Goal: Task Accomplishment & Management: Use online tool/utility

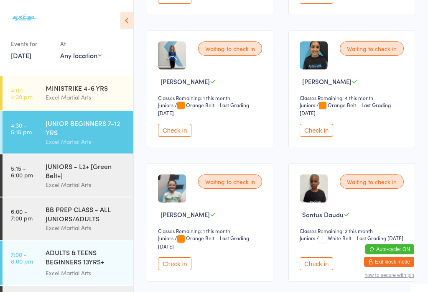
scroll to position [250, 0]
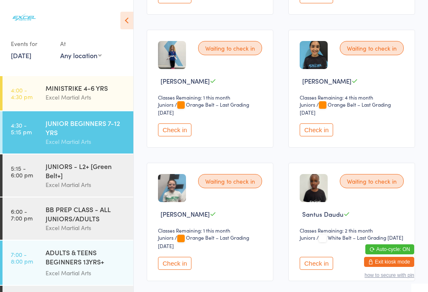
click at [171, 269] on button "Check in" at bounding box center [174, 262] width 33 height 13
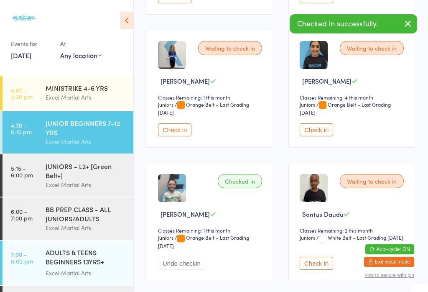
click at [67, 91] on div "MINISTRIKE 4-6 YRS" at bounding box center [86, 87] width 81 height 9
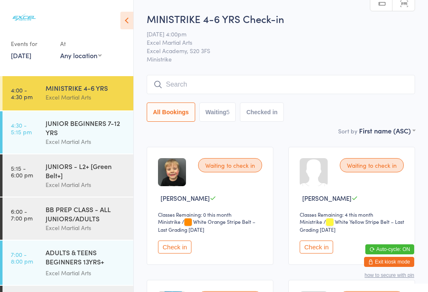
scroll to position [2, 0]
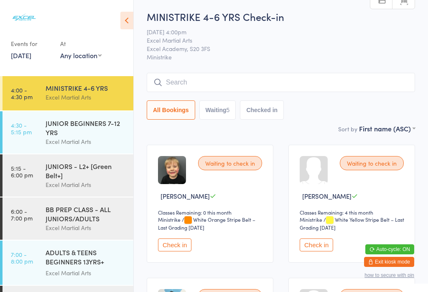
click at [164, 251] on button "Check in" at bounding box center [174, 244] width 33 height 13
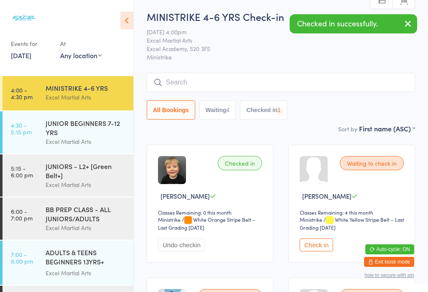
click at [165, 251] on button "Undo checkin" at bounding box center [181, 244] width 47 height 13
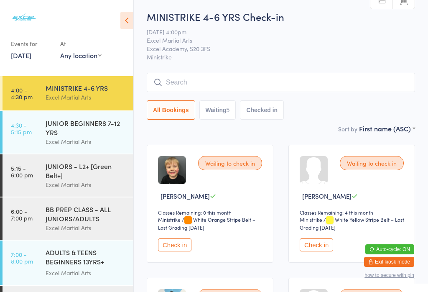
click at [173, 251] on button "Check in" at bounding box center [174, 244] width 33 height 13
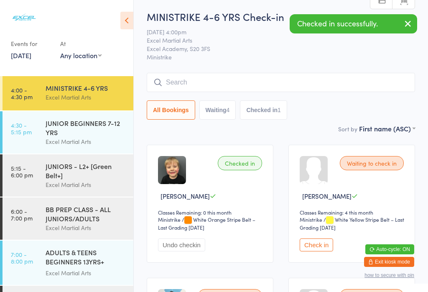
click at [97, 150] on div "JUNIOR BEGINNERS 7-12 YRS Excel Martial Arts" at bounding box center [90, 132] width 88 height 42
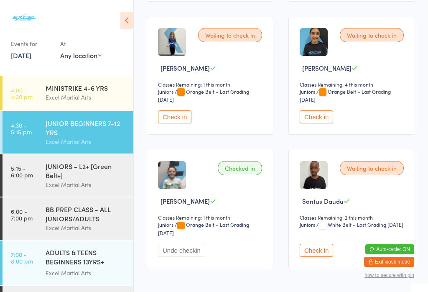
scroll to position [267, 0]
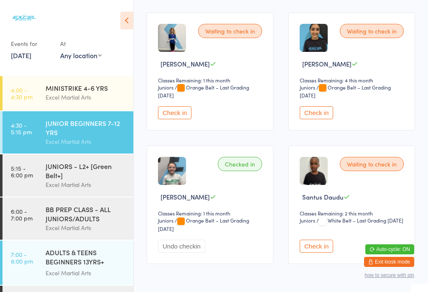
click at [171, 119] on button "Check in" at bounding box center [174, 112] width 33 height 13
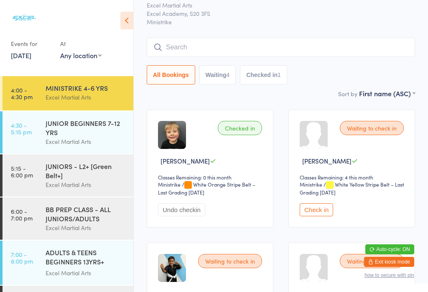
scroll to position [38, 0]
click at [317, 212] on button "Check in" at bounding box center [316, 209] width 33 height 13
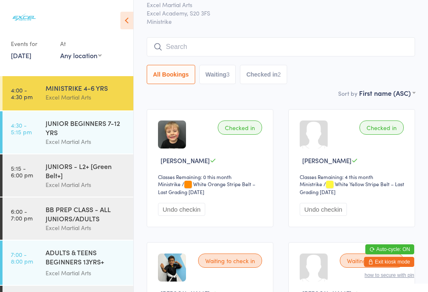
click at [90, 180] on div "JUNIORS - L2+ [Green Belt+]" at bounding box center [86, 170] width 81 height 18
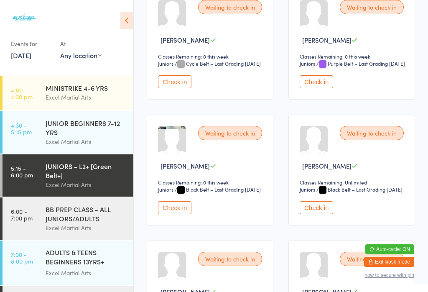
scroll to position [159, 0]
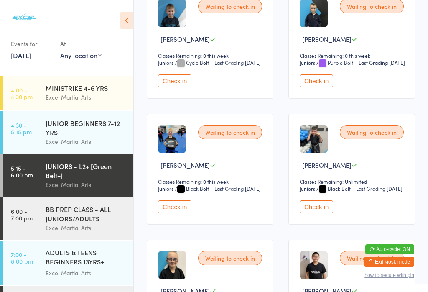
click at [101, 223] on div "BB PREP CLASS - ALL JUNIORS/ADULTS" at bounding box center [86, 213] width 81 height 18
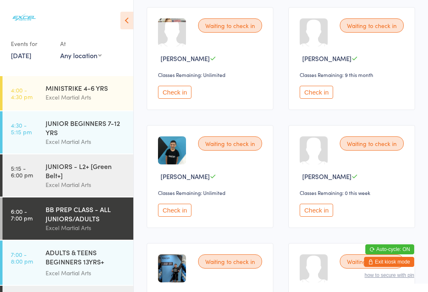
scroll to position [1076, 0]
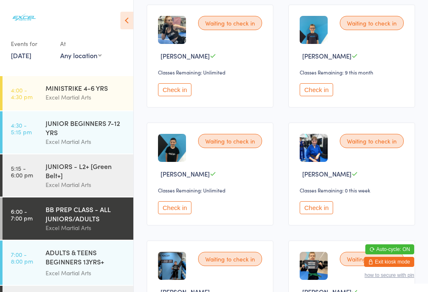
click at [186, 214] on button "Check in" at bounding box center [174, 207] width 33 height 13
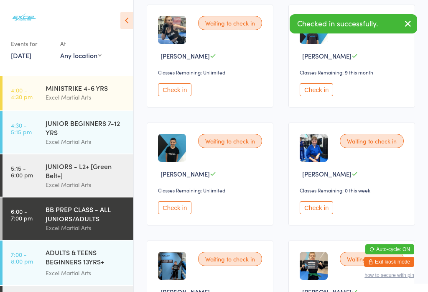
click at [112, 171] on div "JUNIORS - L2+ [Green Belt+]" at bounding box center [86, 170] width 81 height 18
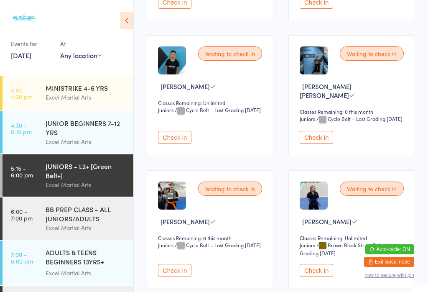
scroll to position [1007, 0]
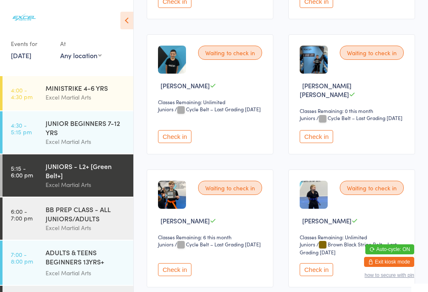
click at [182, 143] on button "Check in" at bounding box center [174, 136] width 33 height 13
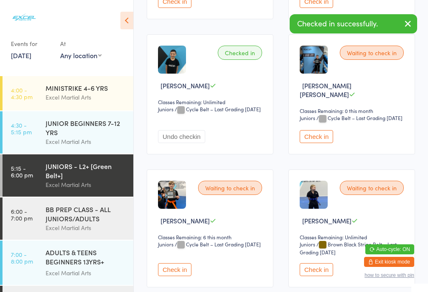
click at [114, 94] on div "Excel Martial Arts" at bounding box center [86, 97] width 81 height 10
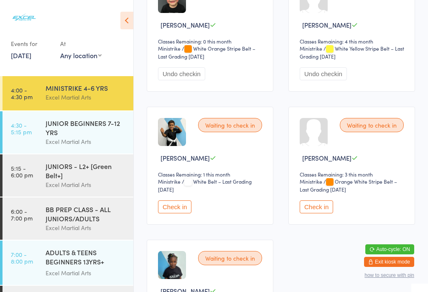
scroll to position [185, 0]
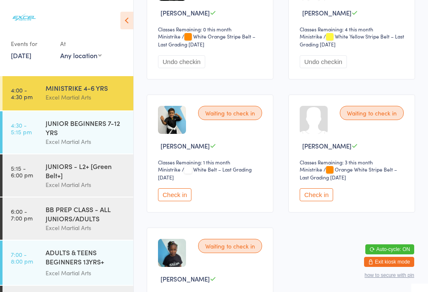
click at [166, 201] on button "Check in" at bounding box center [174, 194] width 33 height 13
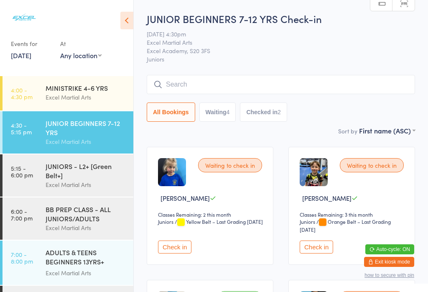
click at [163, 253] on button "Check in" at bounding box center [174, 246] width 33 height 13
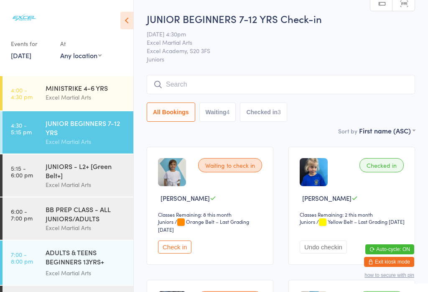
click at [165, 251] on button "Check in" at bounding box center [174, 246] width 33 height 13
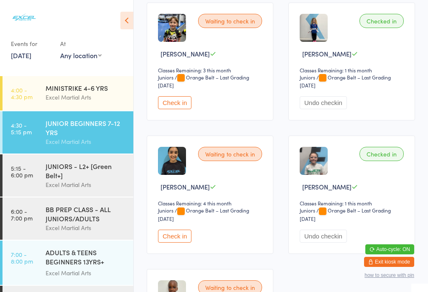
scroll to position [290, 0]
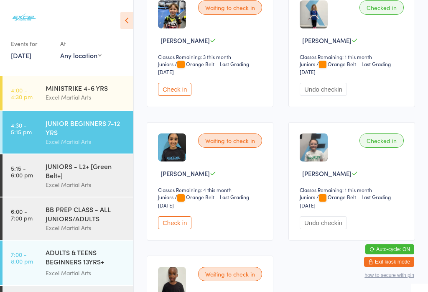
click at [165, 229] on button "Check in" at bounding box center [174, 222] width 33 height 13
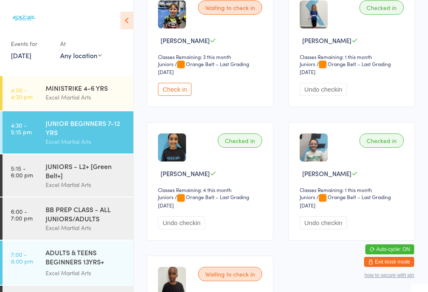
click at [53, 180] on div "JUNIORS - L2+ [Green Belt+]" at bounding box center [86, 170] width 81 height 18
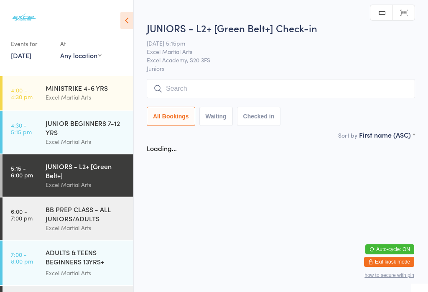
click at [207, 91] on input "search" at bounding box center [281, 88] width 268 height 19
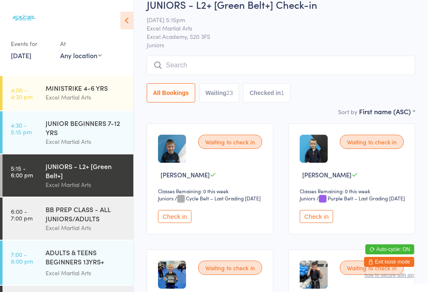
scroll to position [80, 0]
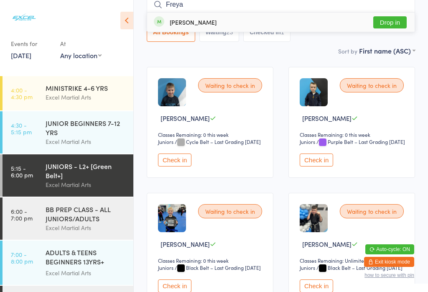
type input "Freya"
click at [396, 25] on button "Drop in" at bounding box center [389, 22] width 33 height 12
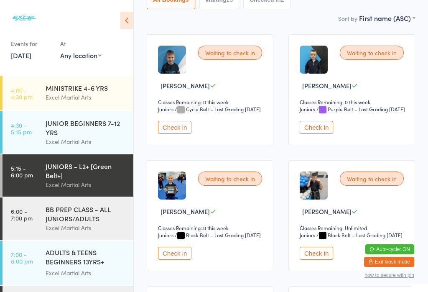
scroll to position [109, 0]
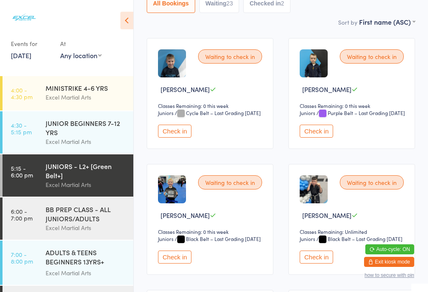
click at [103, 222] on div "BB PREP CLASS - ALL JUNIORS/ADULTS" at bounding box center [86, 213] width 81 height 18
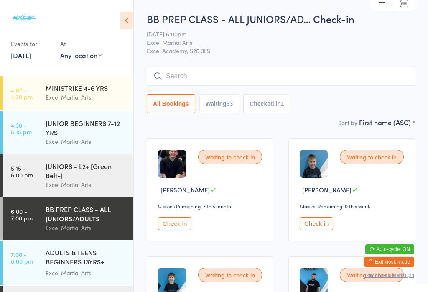
click at [90, 165] on div "JUNIORS - L2+ [Green Belt+]" at bounding box center [86, 170] width 81 height 18
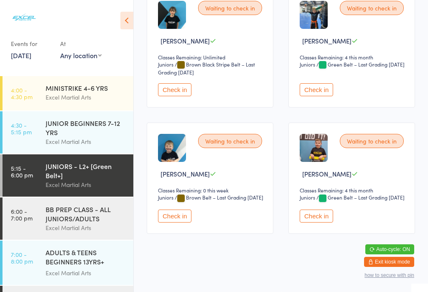
scroll to position [1655, 0]
click at [332, 222] on button "Check in" at bounding box center [316, 215] width 33 height 13
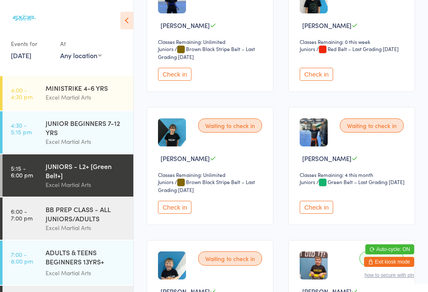
scroll to position [1481, 0]
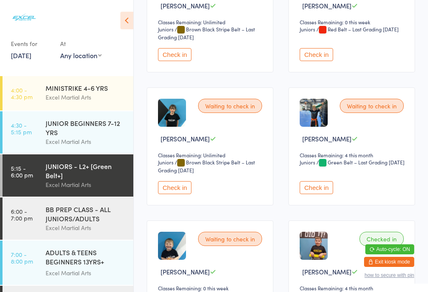
click at [308, 194] on button "Check in" at bounding box center [316, 187] width 33 height 13
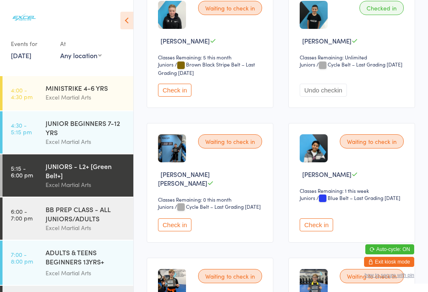
scroll to position [1052, 0]
click at [180, 96] on button "Check in" at bounding box center [174, 89] width 33 height 13
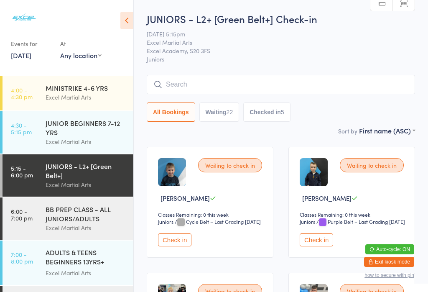
scroll to position [0, 0]
click at [169, 246] on button "Check in" at bounding box center [174, 239] width 33 height 13
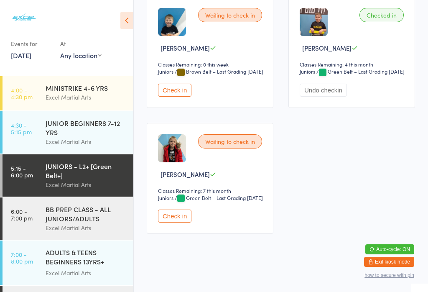
scroll to position [1790, 0]
click at [165, 91] on button "Check in" at bounding box center [174, 90] width 33 height 13
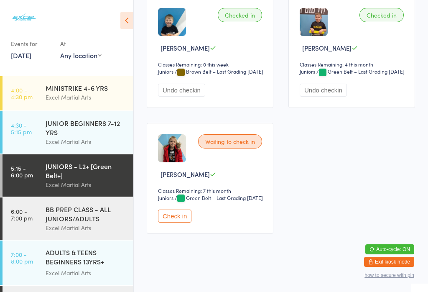
click at [53, 223] on div "BB PREP CLASS - ALL JUNIORS/ADULTS" at bounding box center [86, 213] width 81 height 18
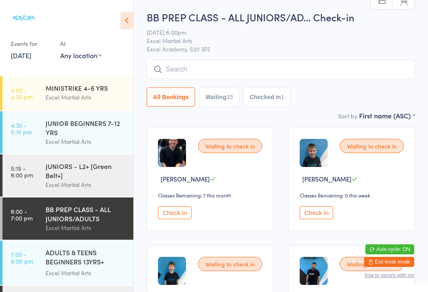
scroll to position [20, 0]
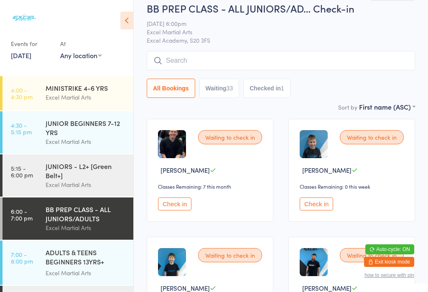
click at [309, 208] on button "Check in" at bounding box center [316, 203] width 33 height 13
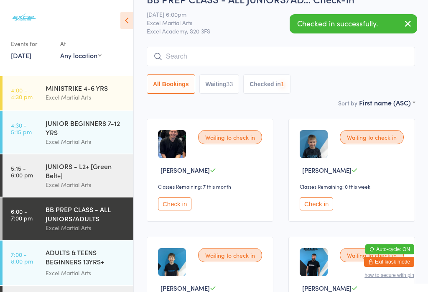
click at [323, 210] on button "Check in" at bounding box center [316, 203] width 33 height 13
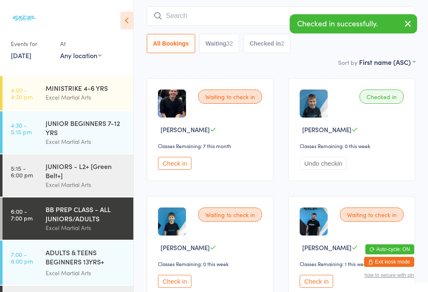
scroll to position [63, 0]
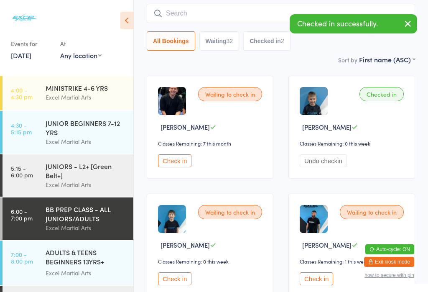
click at [170, 281] on button "Check in" at bounding box center [174, 278] width 33 height 13
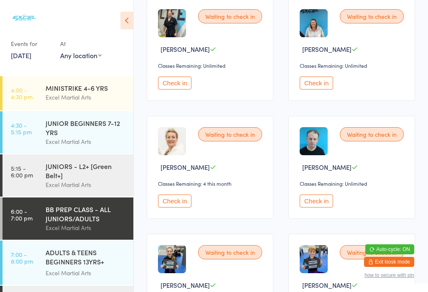
scroll to position [1562, 0]
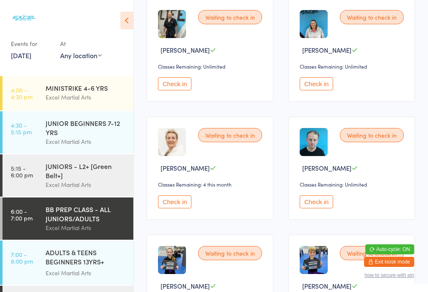
click at [323, 90] on button "Check in" at bounding box center [316, 83] width 33 height 13
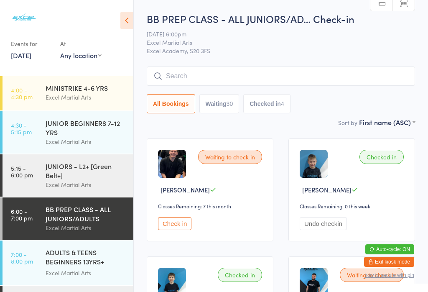
scroll to position [0, 0]
click at [46, 173] on div "JUNIORS - L2+ [Green Belt+]" at bounding box center [86, 170] width 81 height 18
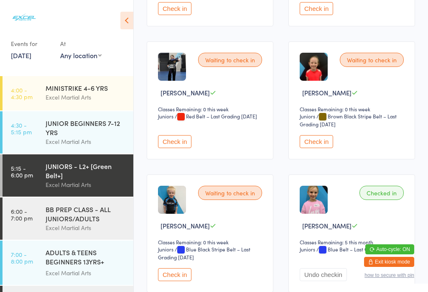
scroll to position [612, 0]
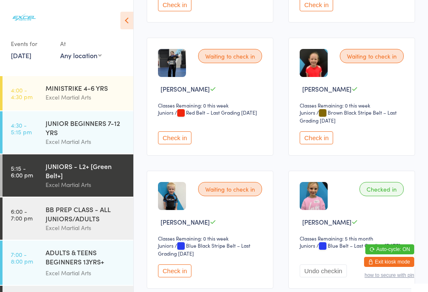
click at [183, 144] on button "Check in" at bounding box center [174, 137] width 33 height 13
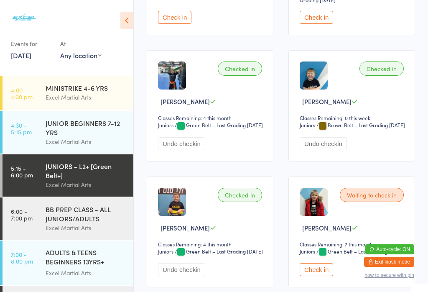
scroll to position [1650, 0]
click at [53, 221] on div "BB PREP CLASS - ALL JUNIORS/ADULTS" at bounding box center [86, 213] width 81 height 18
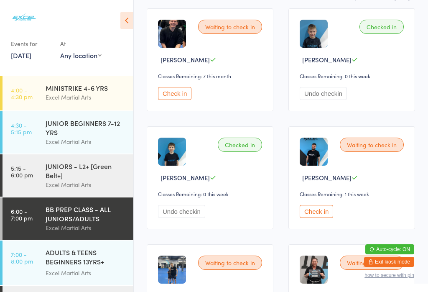
scroll to position [145, 0]
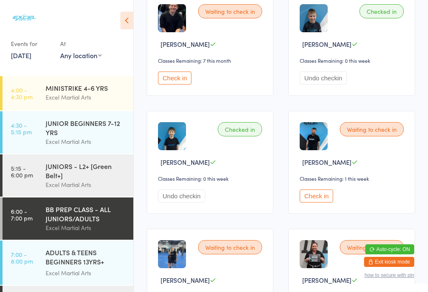
click at [314, 200] on button "Check in" at bounding box center [316, 195] width 33 height 13
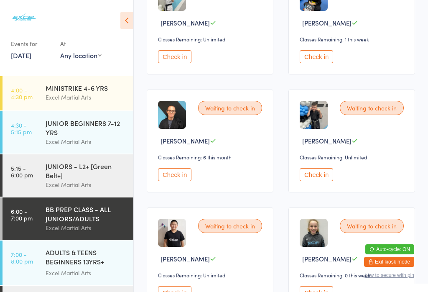
scroll to position [631, 0]
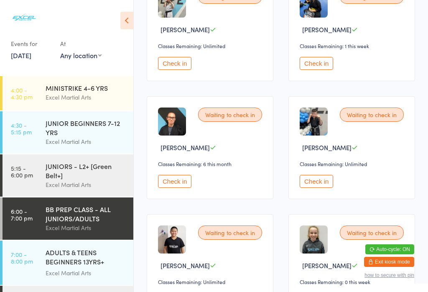
click at [68, 170] on div "JUNIORS - L2+ [Green Belt+]" at bounding box center [86, 170] width 81 height 18
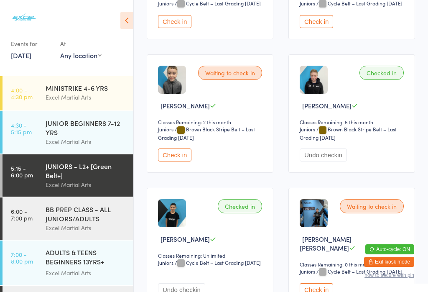
scroll to position [988, 0]
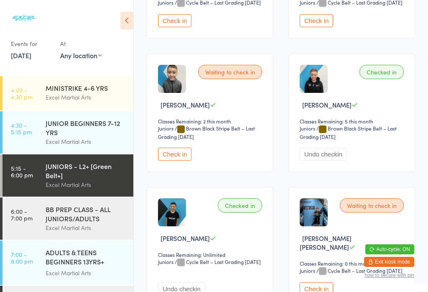
click at [174, 160] on button "Check in" at bounding box center [174, 153] width 33 height 13
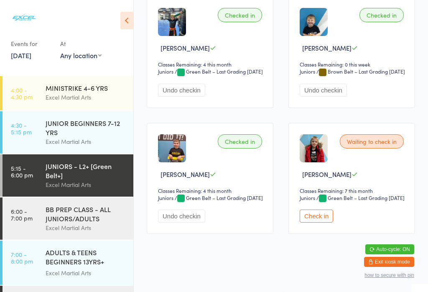
scroll to position [1790, 0]
click at [320, 222] on button "Check in" at bounding box center [316, 215] width 33 height 13
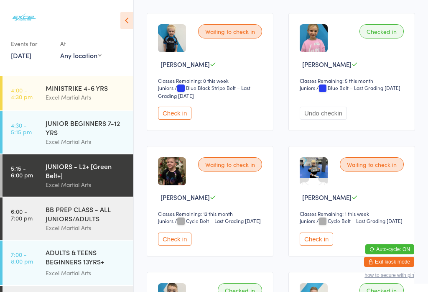
scroll to position [779, 0]
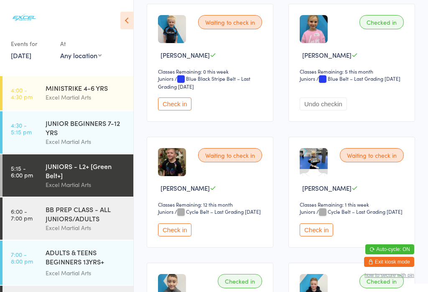
click at [177, 236] on button "Check in" at bounding box center [174, 229] width 33 height 13
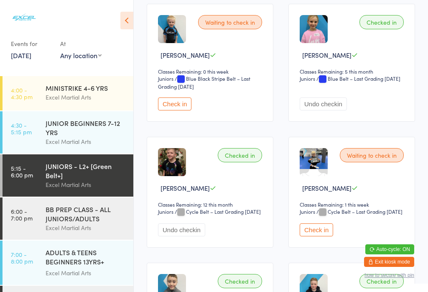
click at [320, 236] on button "Check in" at bounding box center [316, 229] width 33 height 13
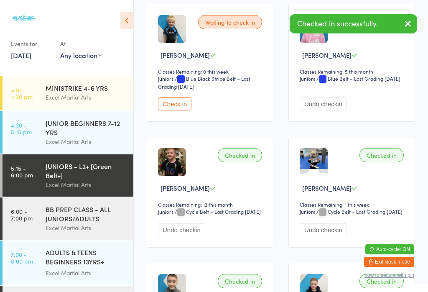
click at [26, 219] on time "6:00 - 7:00 pm" at bounding box center [22, 214] width 22 height 13
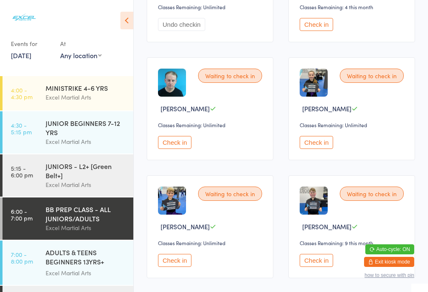
scroll to position [1622, 0]
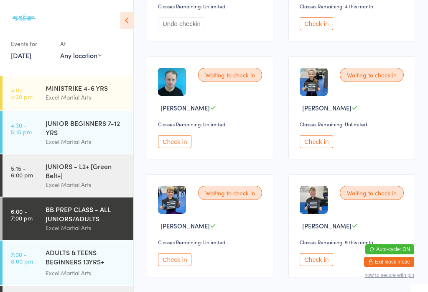
click at [318, 148] on button "Check in" at bounding box center [316, 141] width 33 height 13
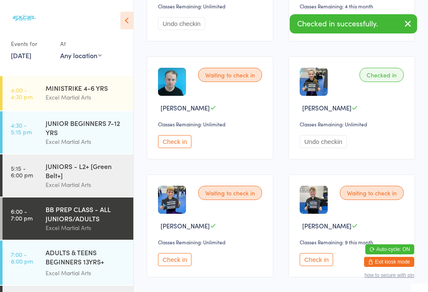
click at [79, 180] on div "JUNIORS - L2+ [Green Belt+]" at bounding box center [86, 170] width 81 height 18
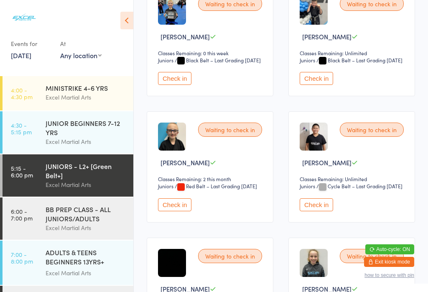
scroll to position [288, 0]
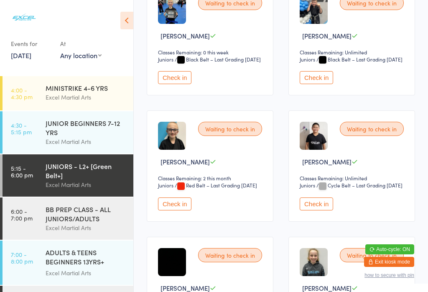
click at [178, 210] on button "Check in" at bounding box center [174, 203] width 33 height 13
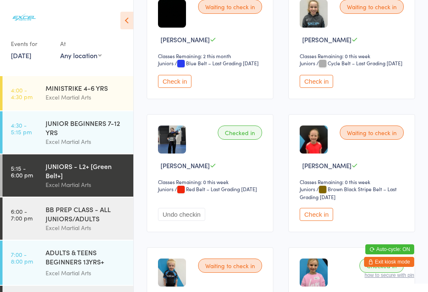
scroll to position [539, 0]
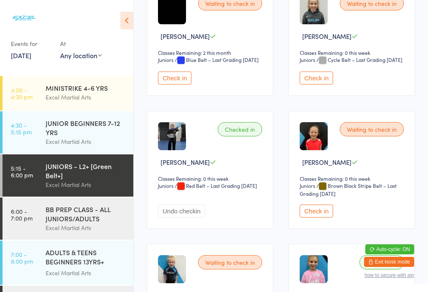
click at [328, 217] on button "Check in" at bounding box center [316, 210] width 33 height 13
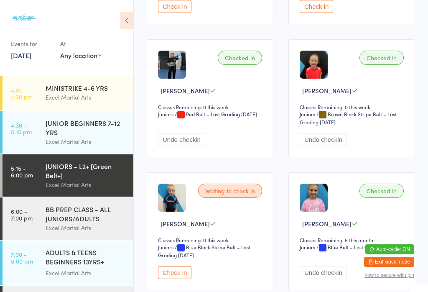
scroll to position [665, 0]
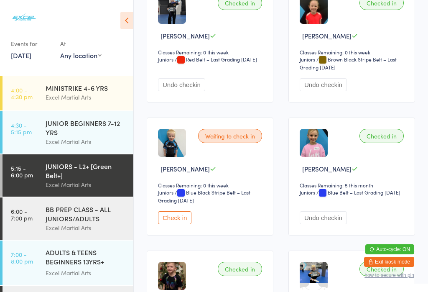
click at [180, 224] on button "Check in" at bounding box center [174, 217] width 33 height 13
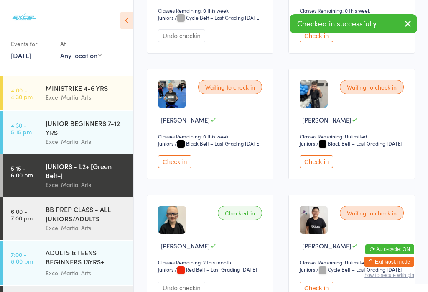
scroll to position [203, 0]
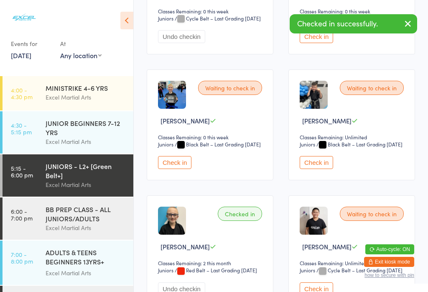
click at [171, 169] on button "Check in" at bounding box center [174, 162] width 33 height 13
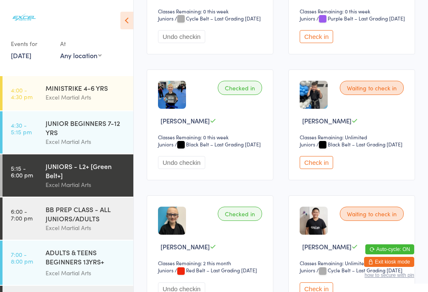
click at [53, 232] on div "Excel Martial Arts" at bounding box center [86, 228] width 81 height 10
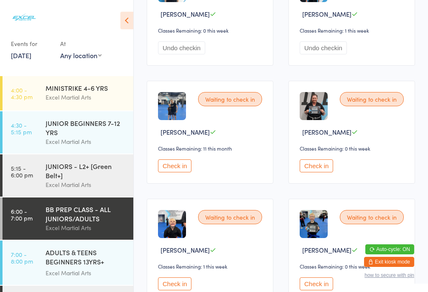
scroll to position [294, 0]
click at [326, 290] on button "Check in" at bounding box center [316, 283] width 33 height 13
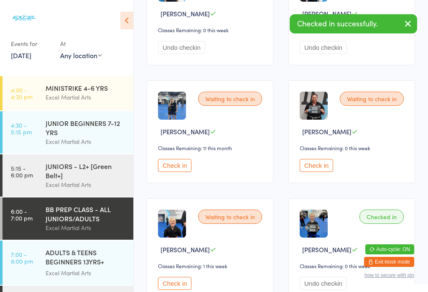
click at [68, 177] on div "JUNIORS - L2+ [Green Belt+]" at bounding box center [86, 170] width 81 height 18
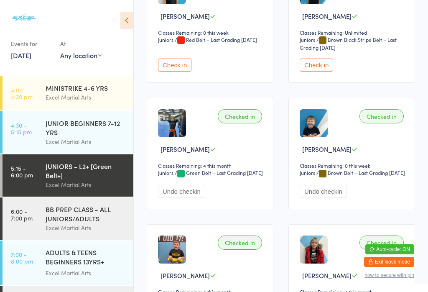
scroll to position [1604, 0]
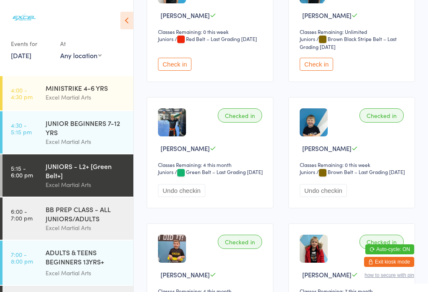
click at [176, 71] on button "Check in" at bounding box center [174, 64] width 33 height 13
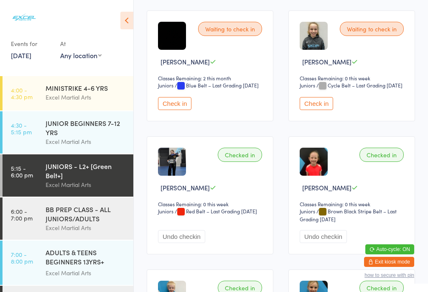
scroll to position [514, 0]
click at [323, 109] on button "Check in" at bounding box center [316, 103] width 33 height 13
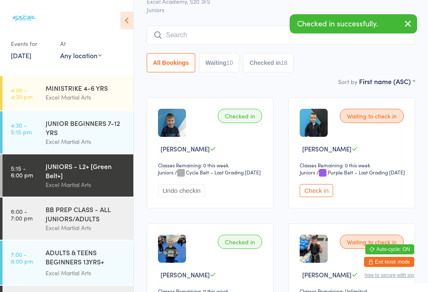
scroll to position [48, 0]
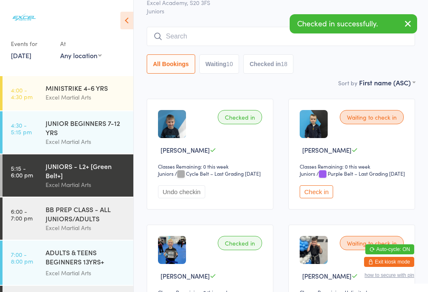
click at [325, 198] on button "Check in" at bounding box center [316, 191] width 33 height 13
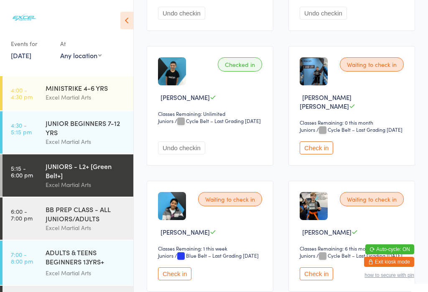
scroll to position [1130, 0]
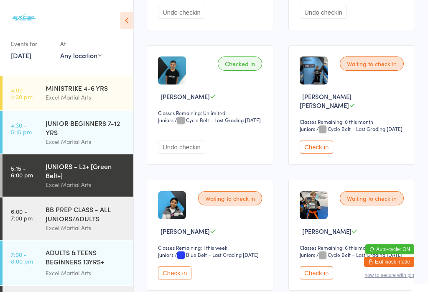
click at [323, 153] on button "Check in" at bounding box center [316, 146] width 33 height 13
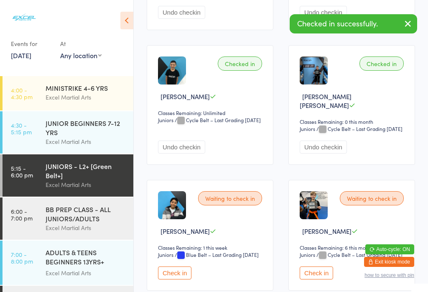
click at [98, 230] on div "Excel Martial Arts" at bounding box center [86, 228] width 81 height 10
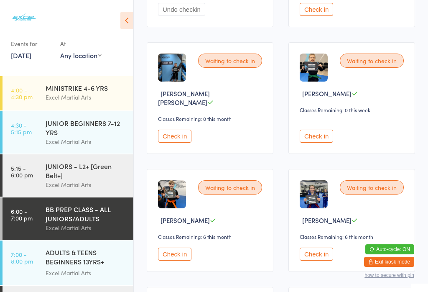
scroll to position [1277, 0]
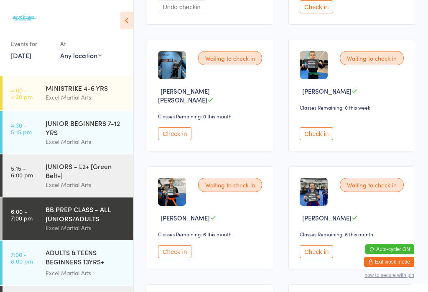
click at [186, 140] on button "Check in" at bounding box center [174, 133] width 33 height 13
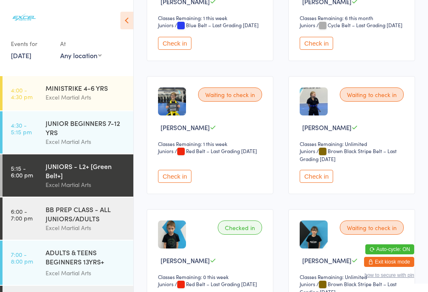
scroll to position [1360, 0]
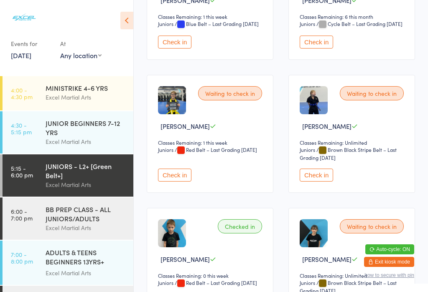
click at [179, 181] on button "Check in" at bounding box center [174, 174] width 33 height 13
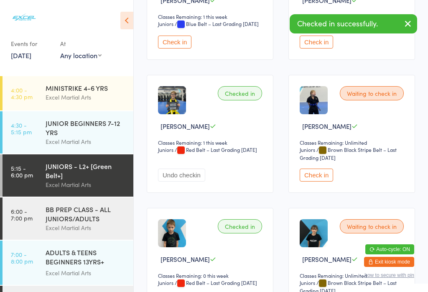
click at [317, 48] on button "Check in" at bounding box center [316, 42] width 33 height 13
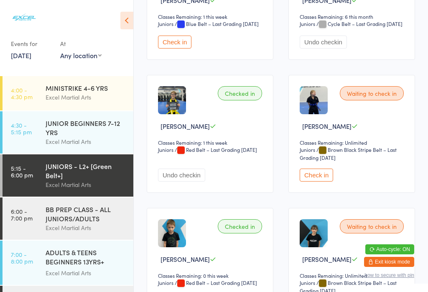
click at [179, 48] on button "Check in" at bounding box center [174, 42] width 33 height 13
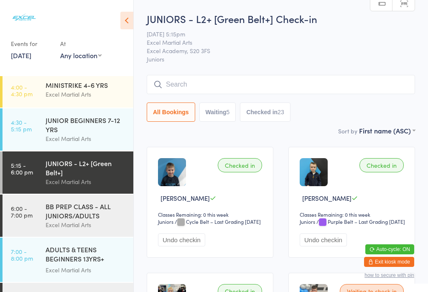
scroll to position [0, 0]
click at [252, 82] on input "search" at bounding box center [281, 84] width 268 height 19
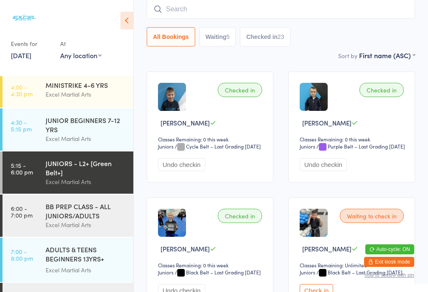
scroll to position [76, 0]
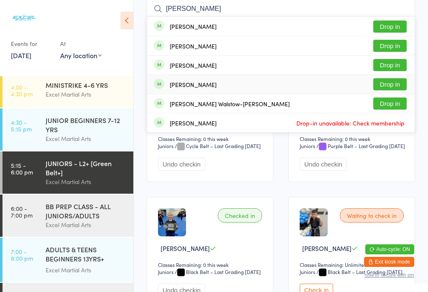
type input "[PERSON_NAME]"
click at [388, 82] on button "Drop in" at bounding box center [389, 84] width 33 height 12
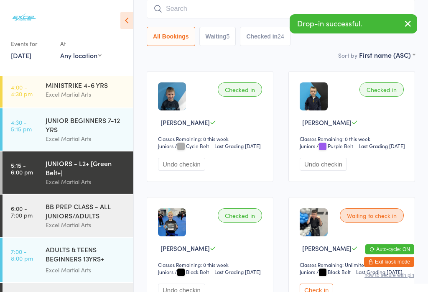
scroll to position [43, 0]
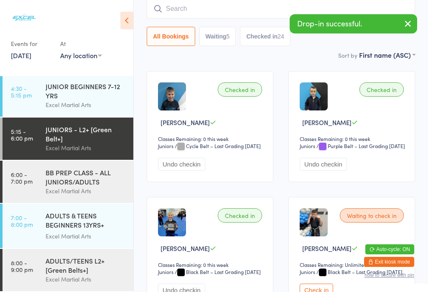
click at [78, 168] on div "BB PREP CLASS - ALL JUNIORS/ADULTS" at bounding box center [86, 177] width 81 height 18
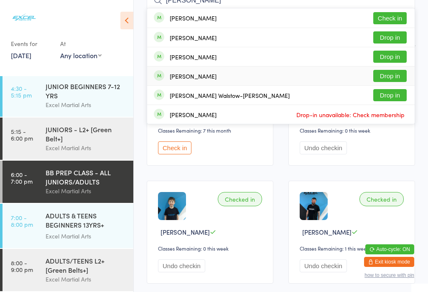
type input "[PERSON_NAME]"
click at [387, 74] on button "Drop in" at bounding box center [389, 76] width 33 height 12
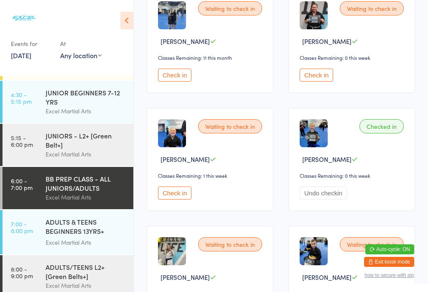
scroll to position [385, 0]
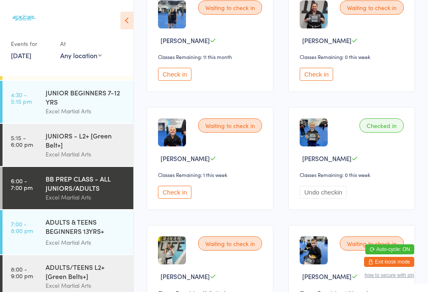
click at [317, 81] on button "Check in" at bounding box center [316, 74] width 33 height 13
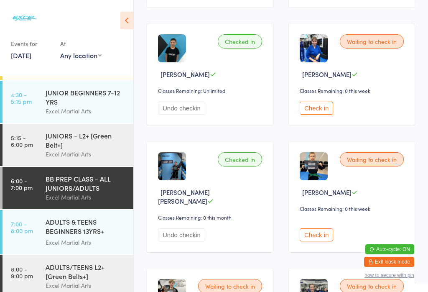
scroll to position [1298, 0]
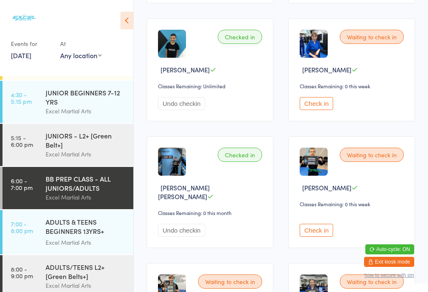
click at [314, 236] on button "Check in" at bounding box center [316, 229] width 33 height 13
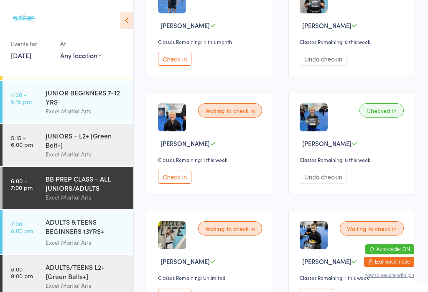
scroll to position [400, 0]
click at [94, 183] on div "BB PREP CLASS - ALL JUNIORS/ADULTS" at bounding box center [86, 183] width 81 height 18
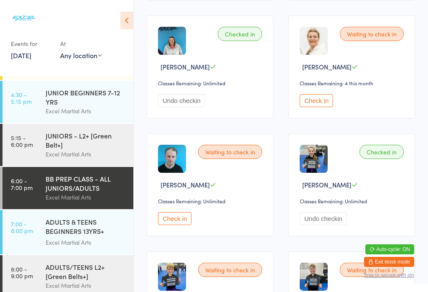
scroll to position [1671, 0]
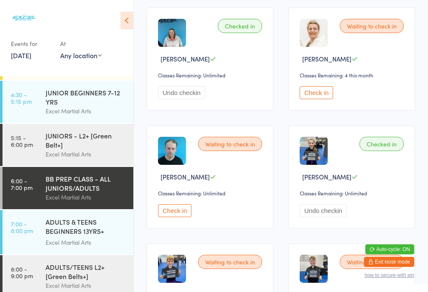
click at [180, 217] on button "Check in" at bounding box center [174, 210] width 33 height 13
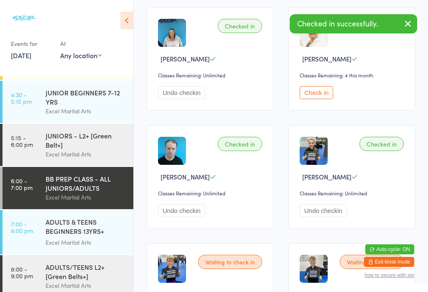
click at [96, 278] on div "ADULTS/TEENS L2+ [Green Belts+]" at bounding box center [86, 271] width 81 height 18
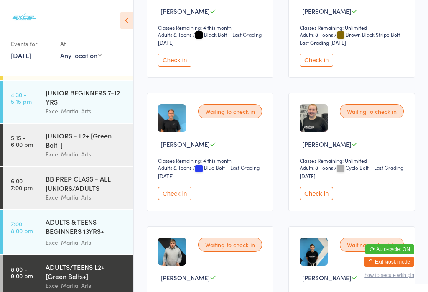
scroll to position [319, 0]
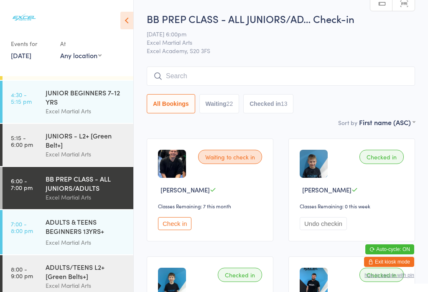
click at [180, 230] on button "Check in" at bounding box center [174, 223] width 33 height 13
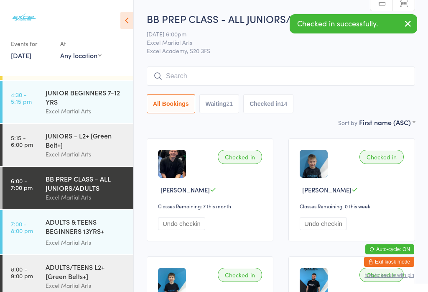
click at [180, 229] on button "Undo checkin" at bounding box center [181, 223] width 47 height 13
click at [174, 230] on button "Check in" at bounding box center [174, 223] width 33 height 13
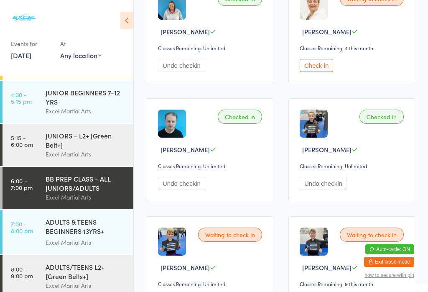
scroll to position [1699, 0]
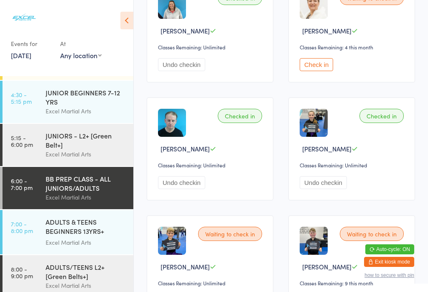
click at [332, 71] on button "Check in" at bounding box center [316, 64] width 33 height 13
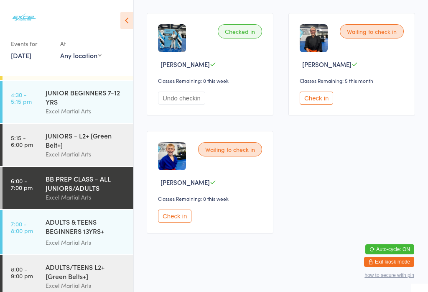
scroll to position [1926, 0]
click at [186, 222] on button "Check in" at bounding box center [174, 215] width 33 height 13
click at [158, 209] on button "Check in" at bounding box center [174, 215] width 33 height 13
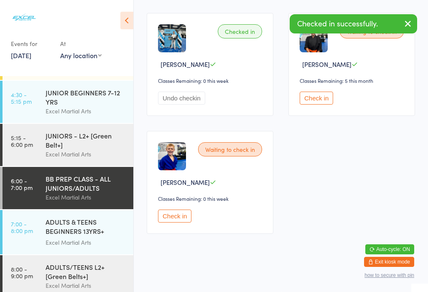
scroll to position [2039, 76]
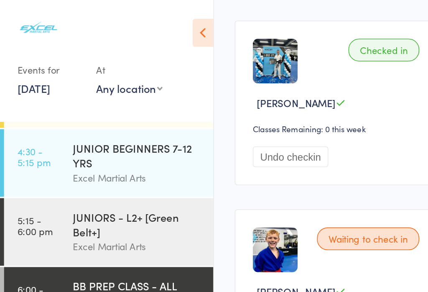
click at [158, 209] on button "Check in" at bounding box center [174, 215] width 33 height 13
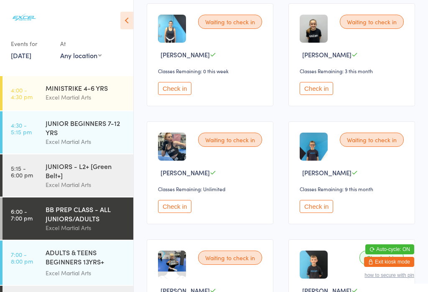
scroll to position [1021, 0]
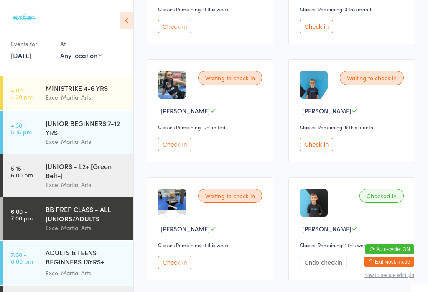
click at [181, 151] on button "Check in" at bounding box center [174, 144] width 33 height 13
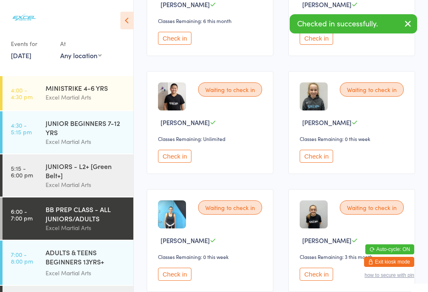
scroll to position [775, 0]
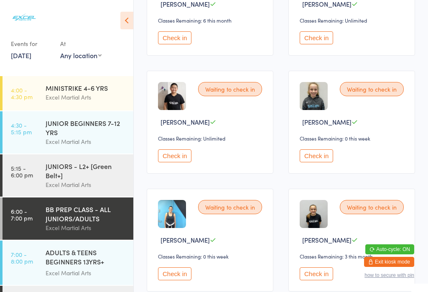
click at [324, 162] on button "Check in" at bounding box center [316, 155] width 33 height 13
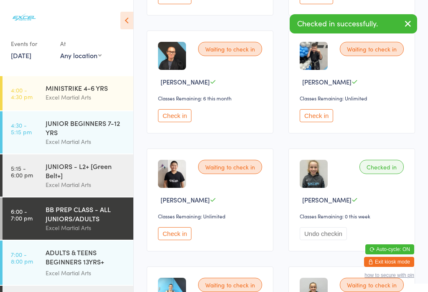
scroll to position [675, 0]
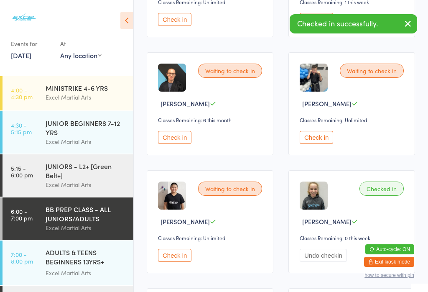
click at [181, 144] on button "Check in" at bounding box center [174, 137] width 33 height 13
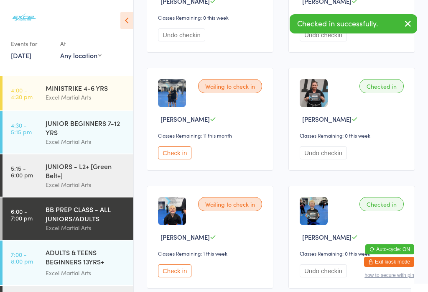
scroll to position [306, 0]
click at [182, 160] on button "Check in" at bounding box center [174, 153] width 33 height 13
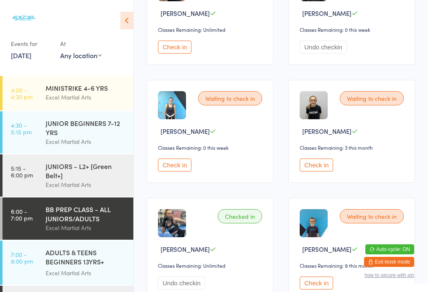
scroll to position [919, 0]
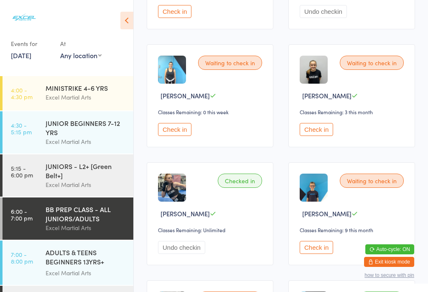
click at [317, 136] on button "Check in" at bounding box center [316, 129] width 33 height 13
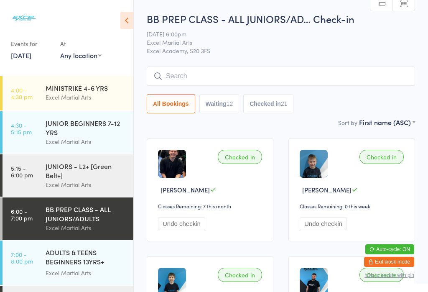
scroll to position [0, 0]
click at [203, 75] on input "search" at bounding box center [281, 75] width 268 height 19
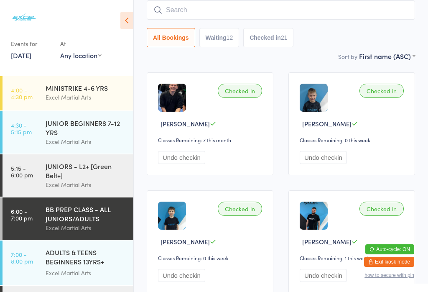
scroll to position [67, 0]
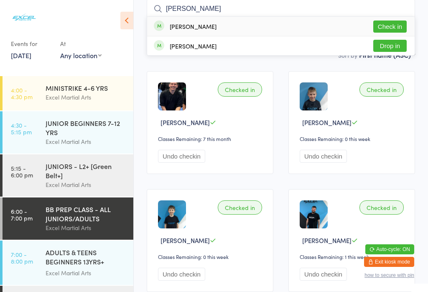
type input "[PERSON_NAME]"
click at [381, 23] on button "Check in" at bounding box center [389, 26] width 33 height 12
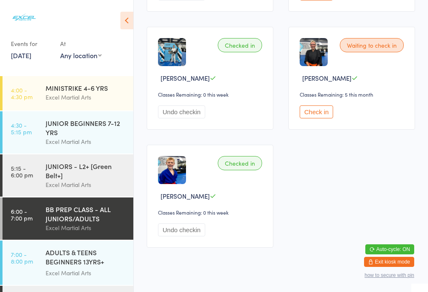
scroll to position [1885, 0]
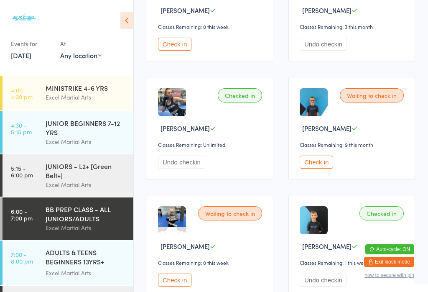
scroll to position [978, 0]
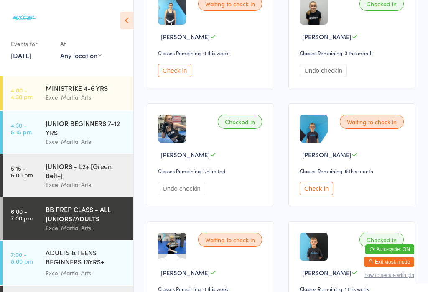
click at [321, 195] on button "Check in" at bounding box center [316, 188] width 33 height 13
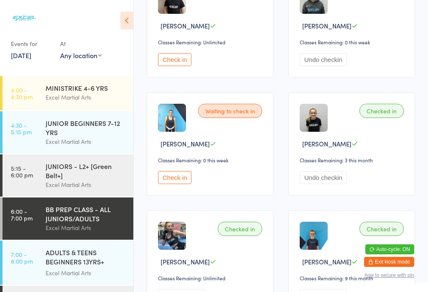
scroll to position [880, 0]
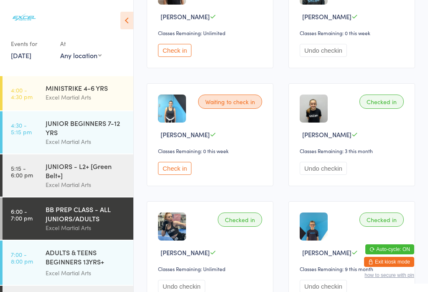
click at [181, 175] on button "Check in" at bounding box center [174, 168] width 33 height 13
